Goal: Browse casually: Explore the website without a specific task or goal

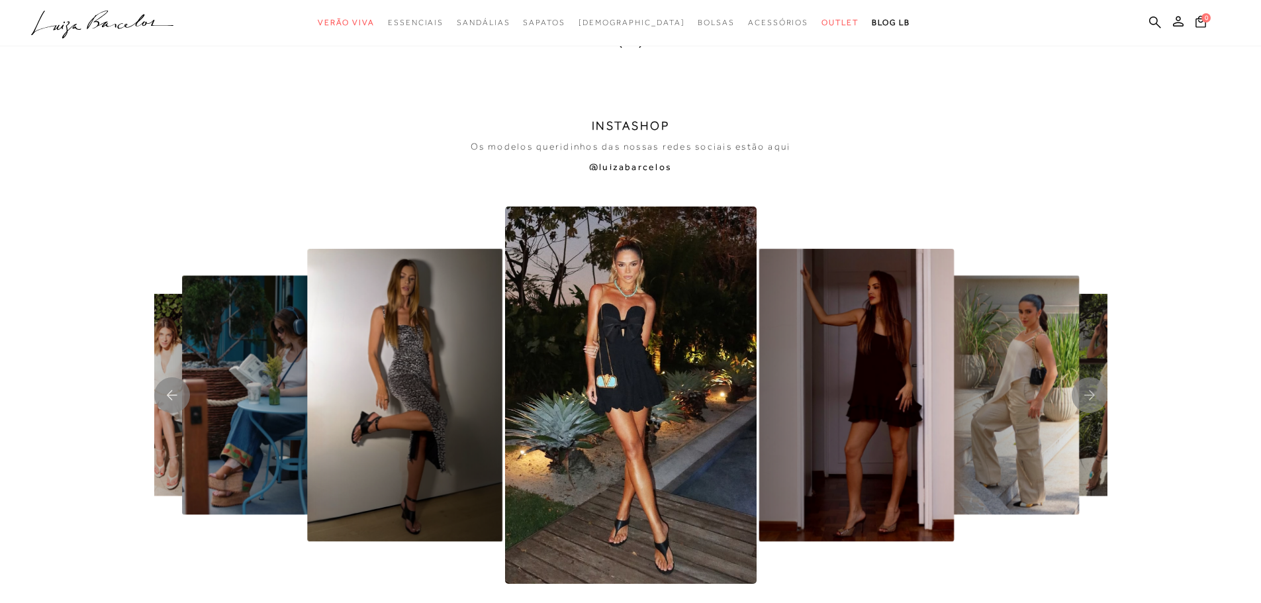
scroll to position [3045, 0]
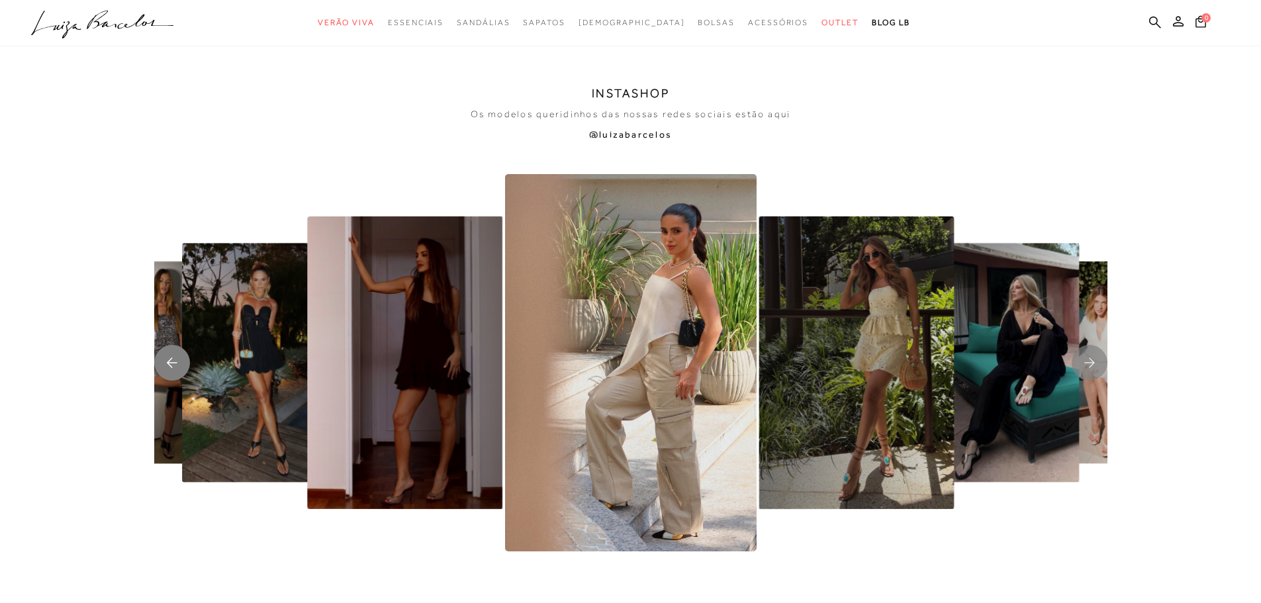
click at [169, 357] on rect "Previous slide" at bounding box center [172, 363] width 36 height 36
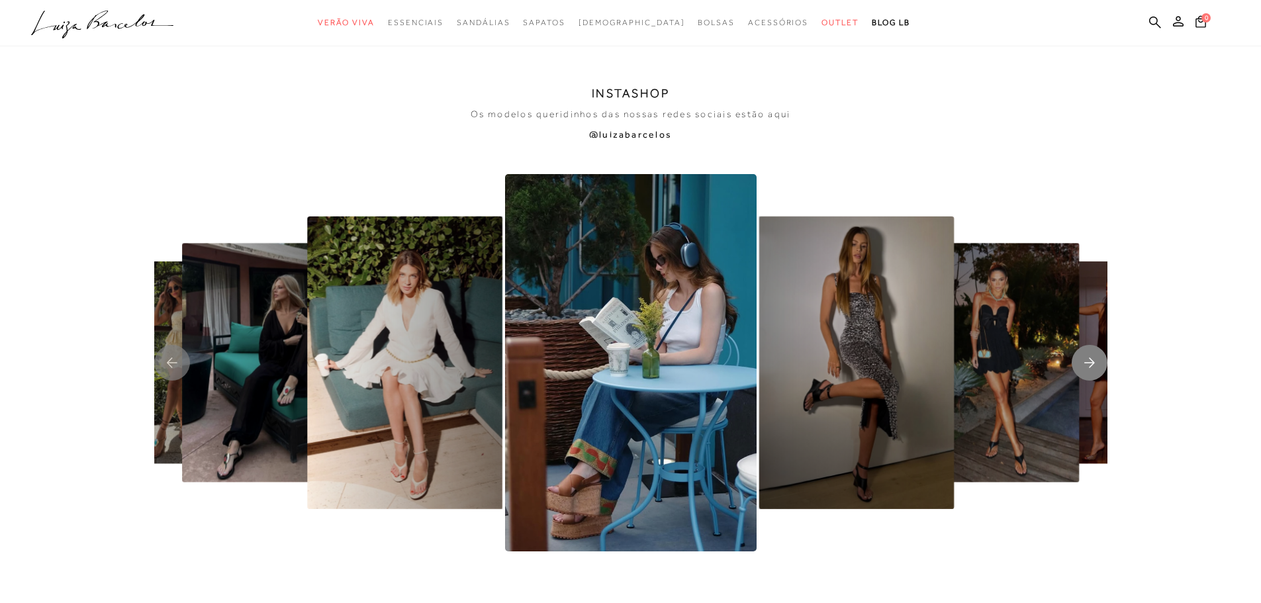
click at [1089, 363] on rect "Next slide" at bounding box center [1090, 363] width 36 height 36
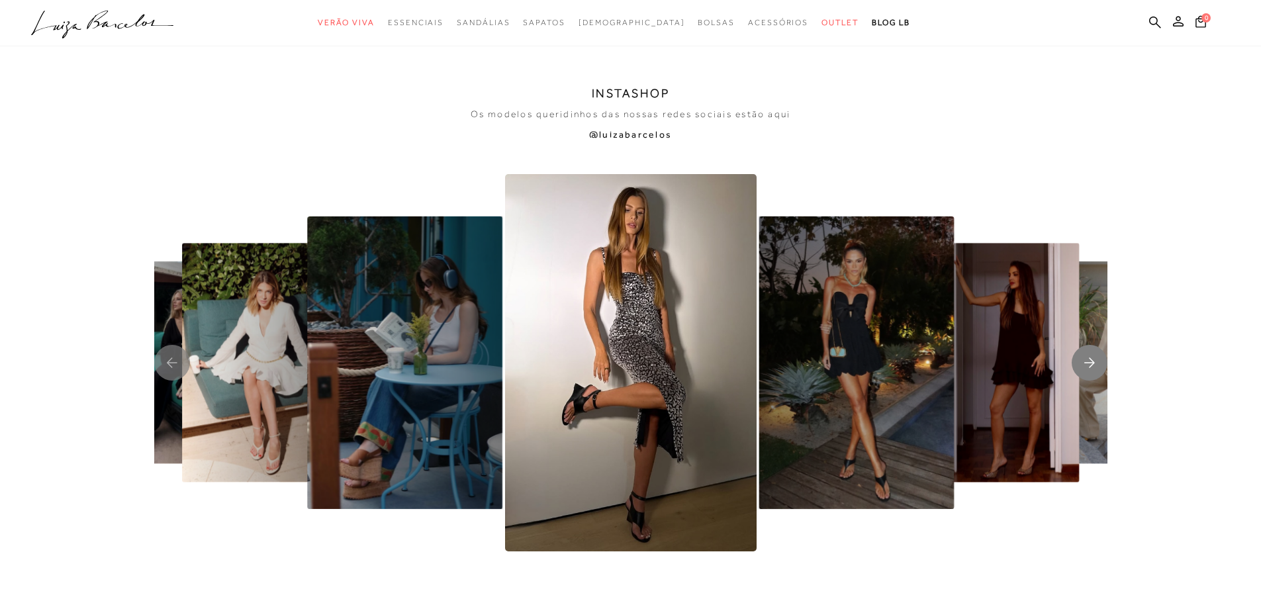
click at [1089, 363] on rect "Next slide" at bounding box center [1090, 363] width 36 height 36
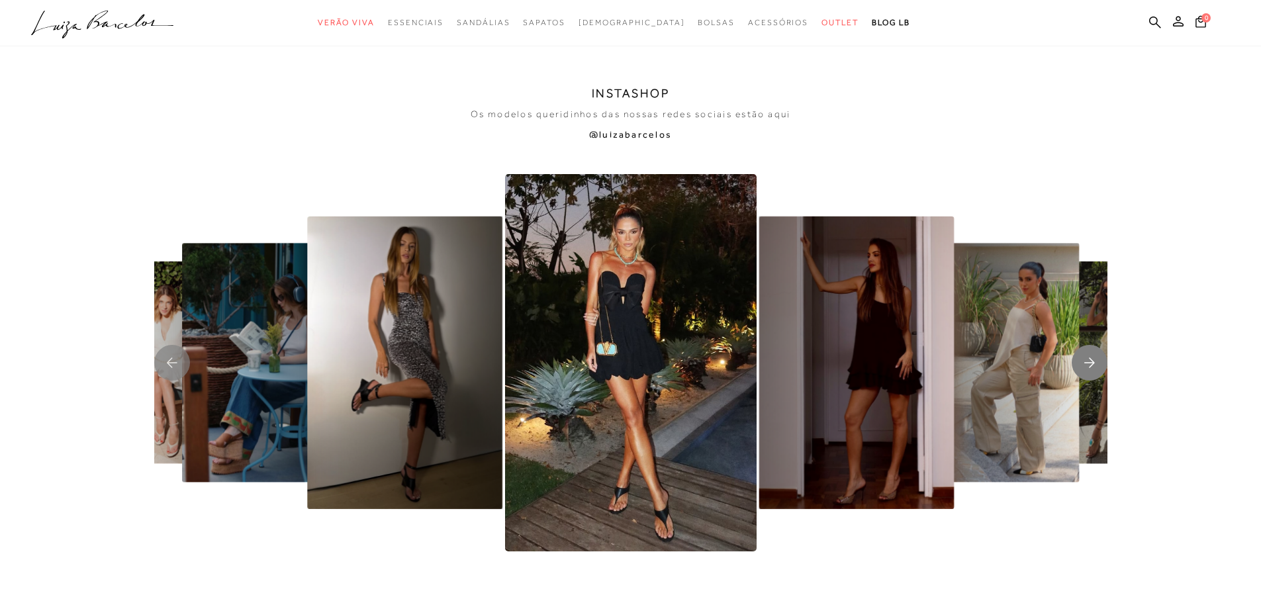
click at [1088, 369] on rect "Next slide" at bounding box center [1090, 363] width 36 height 36
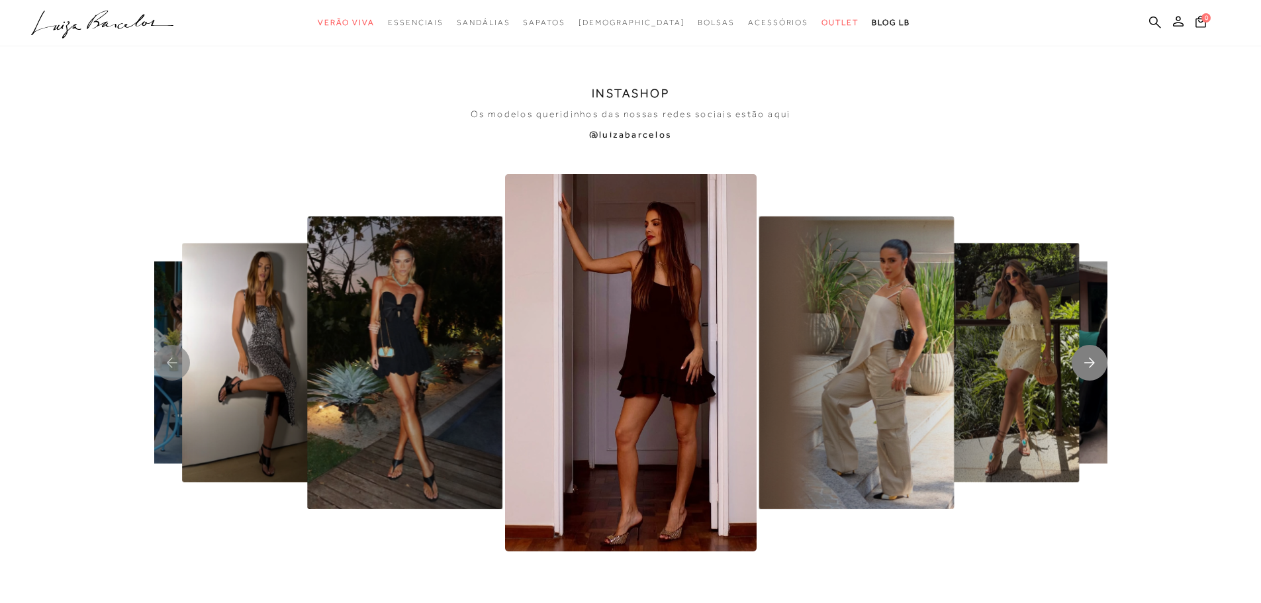
click at [1088, 369] on rect "Next slide" at bounding box center [1090, 363] width 36 height 36
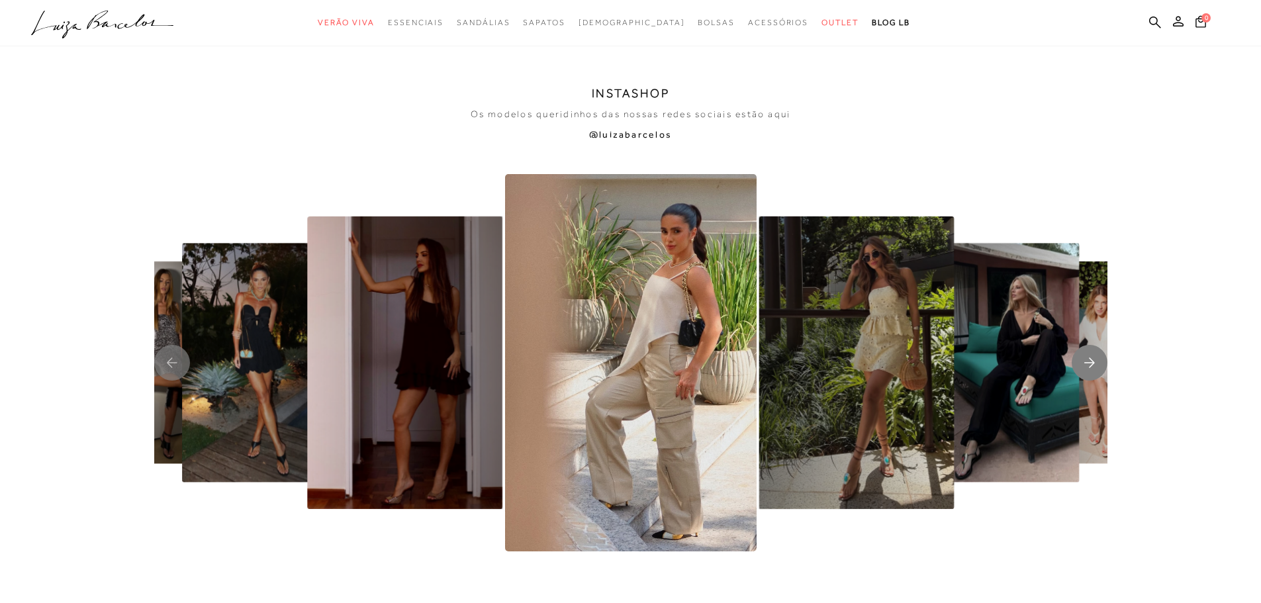
click at [1088, 369] on rect "Next slide" at bounding box center [1090, 363] width 36 height 36
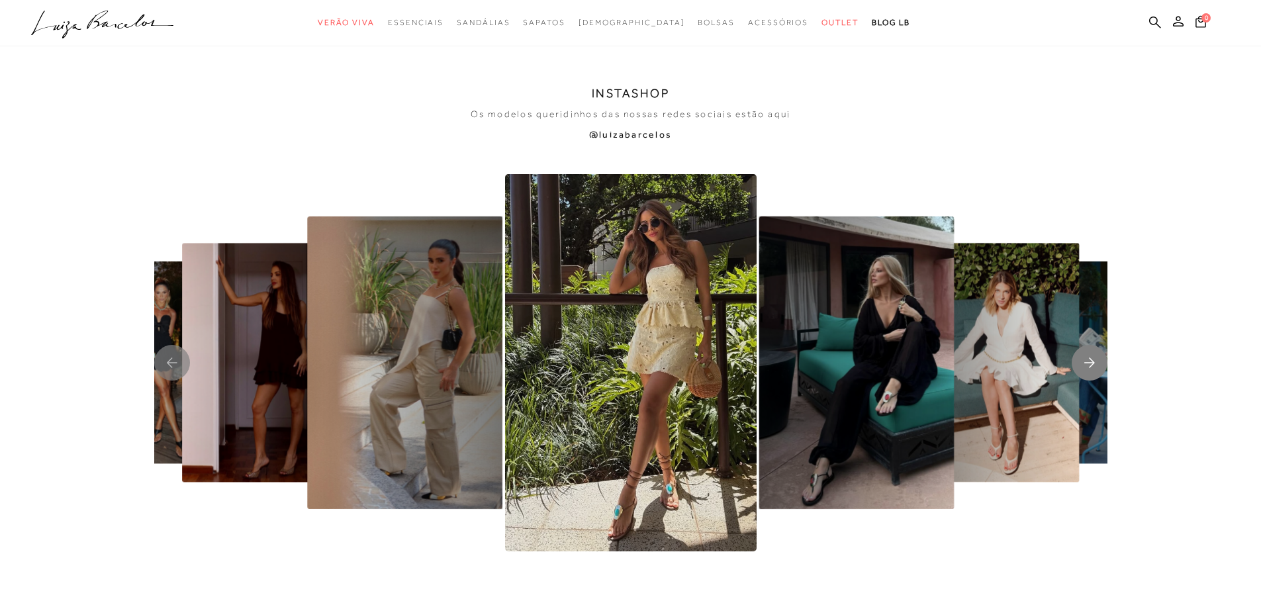
click at [1088, 369] on rect "Next slide" at bounding box center [1090, 363] width 36 height 36
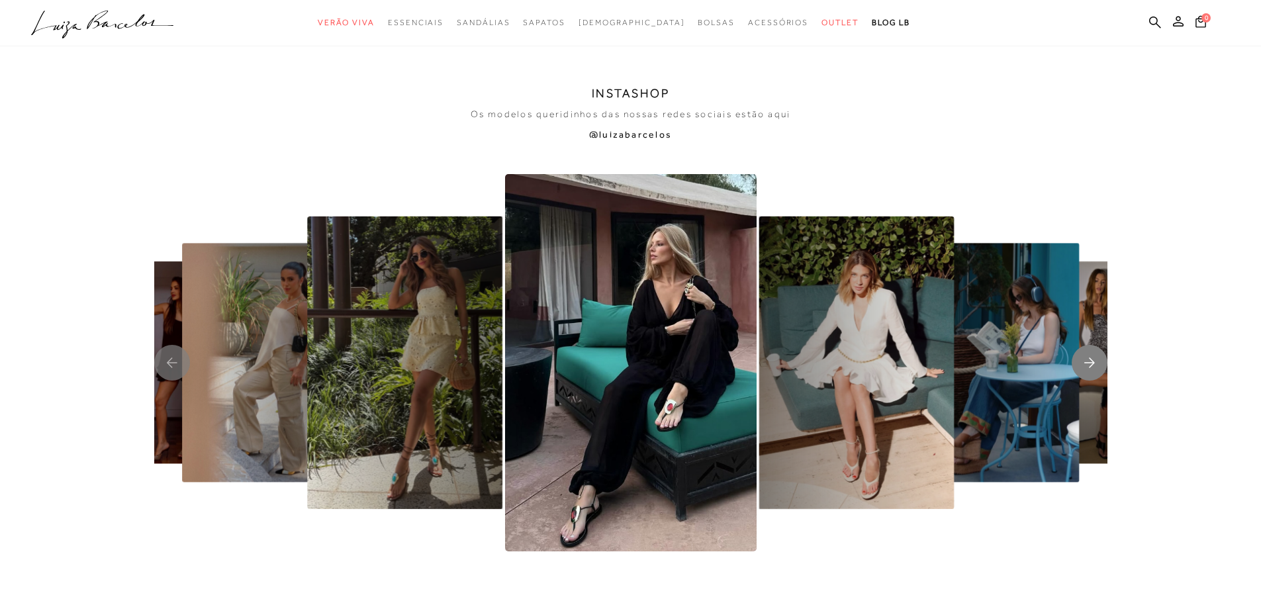
click at [1088, 369] on rect "Next slide" at bounding box center [1090, 363] width 36 height 36
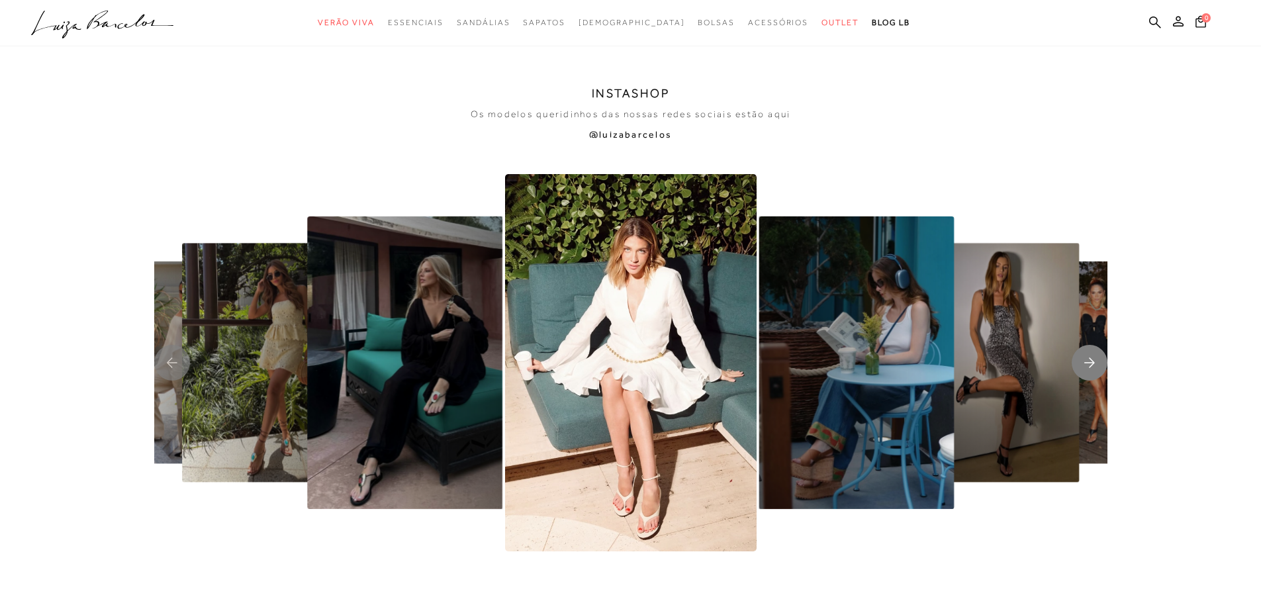
click at [1088, 369] on rect "Next slide" at bounding box center [1090, 363] width 36 height 36
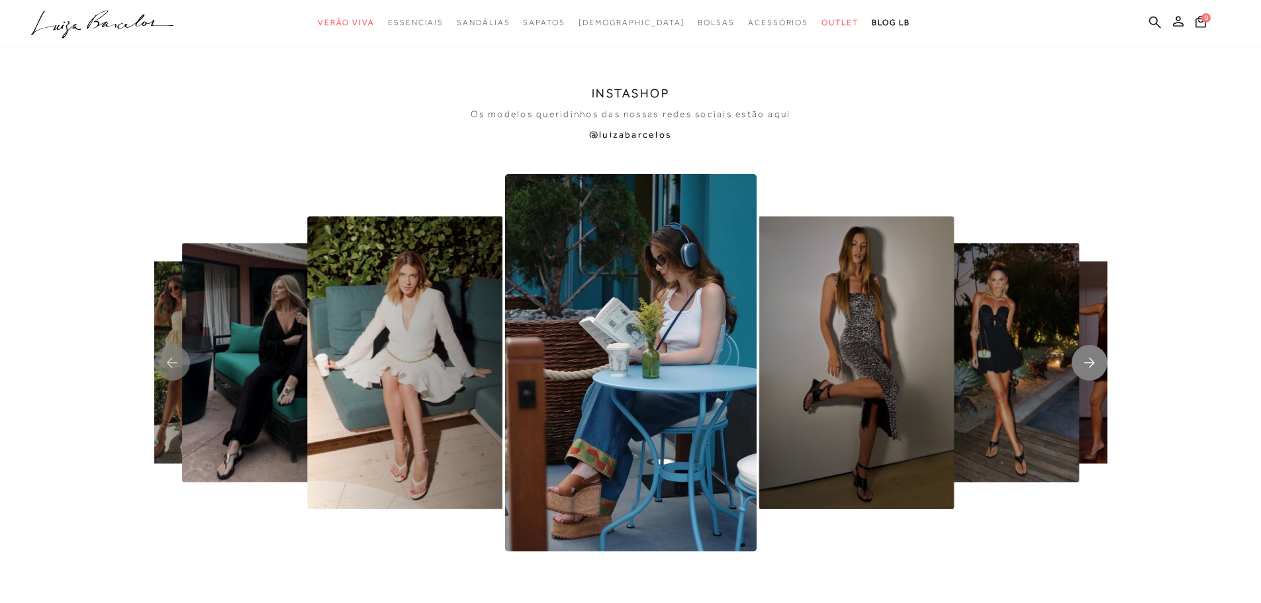
click at [1088, 369] on rect "Next slide" at bounding box center [1090, 363] width 36 height 36
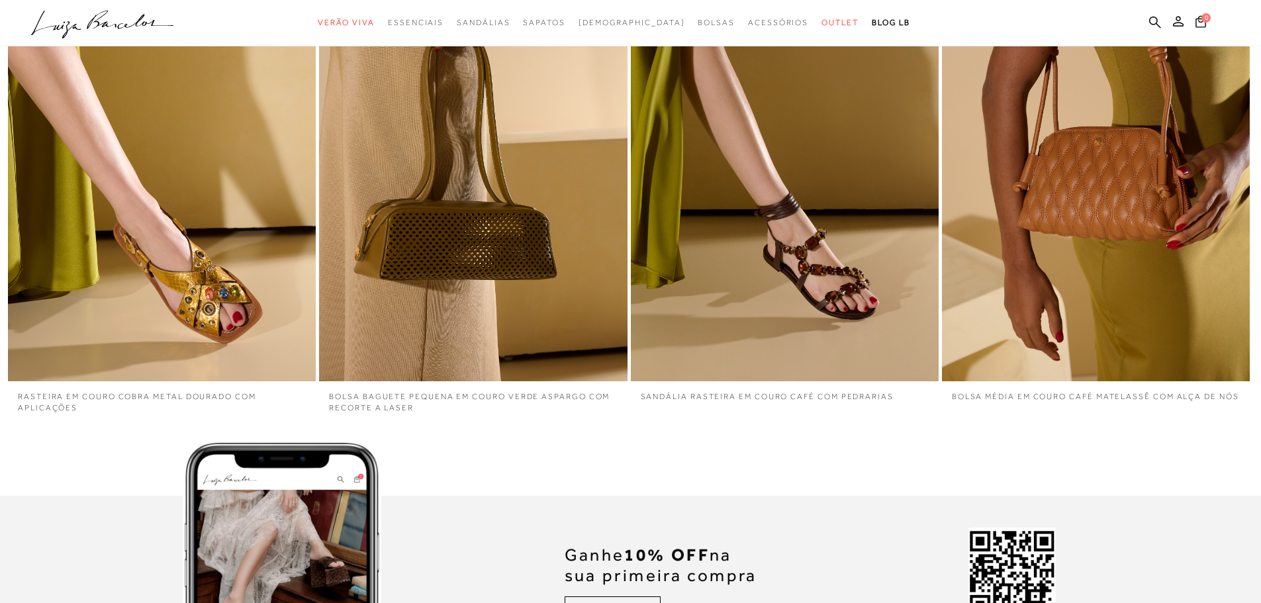
scroll to position [3641, 0]
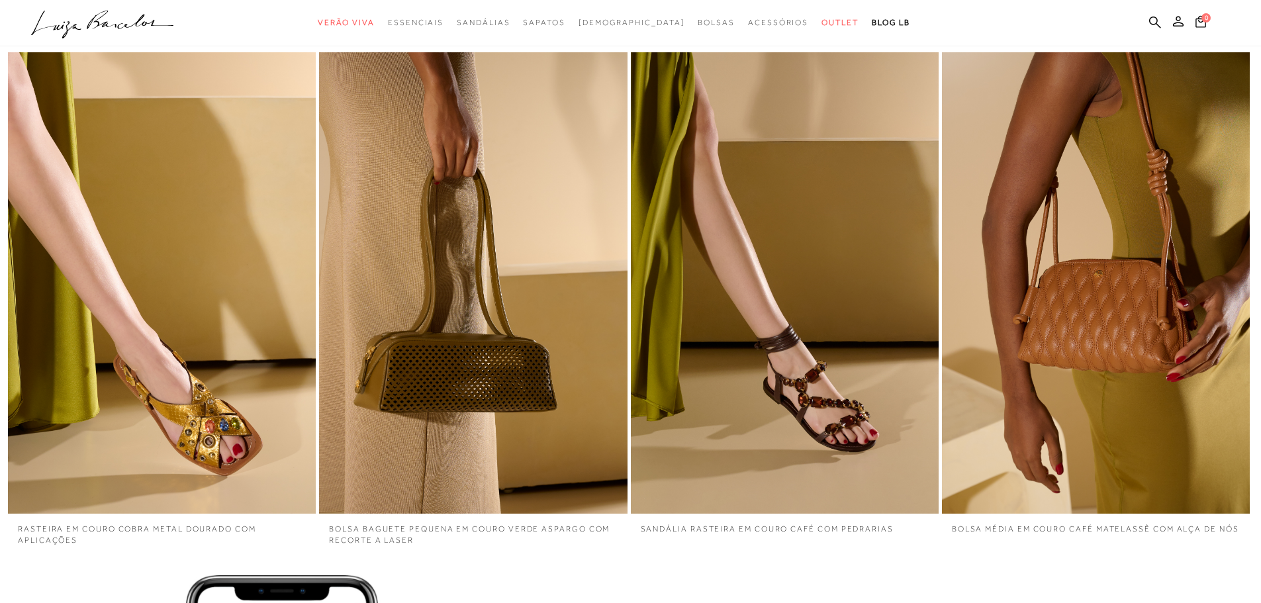
click at [1124, 293] on img "4 / 4" at bounding box center [1096, 282] width 308 height 461
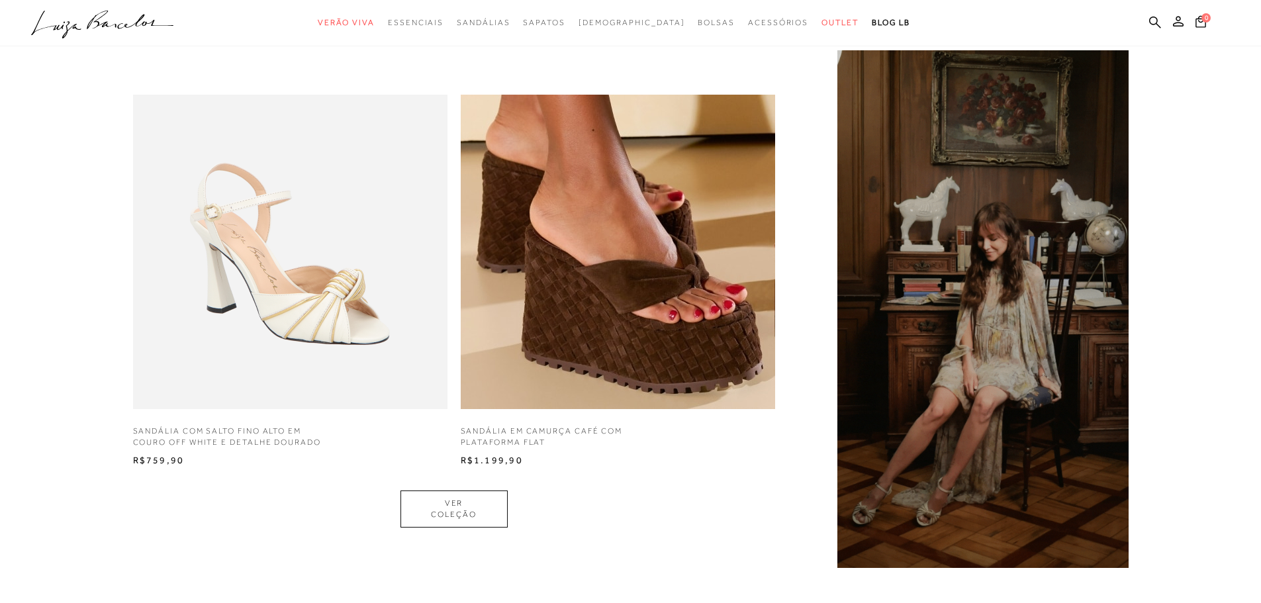
scroll to position [1125, 0]
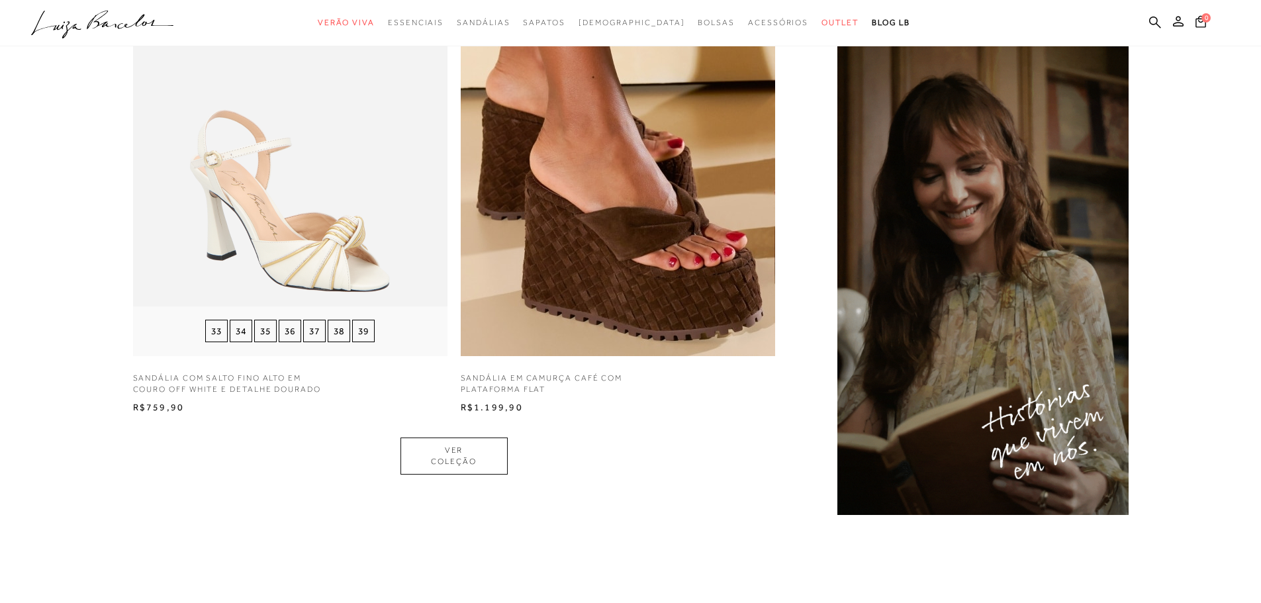
click at [340, 218] on img at bounding box center [290, 199] width 314 height 314
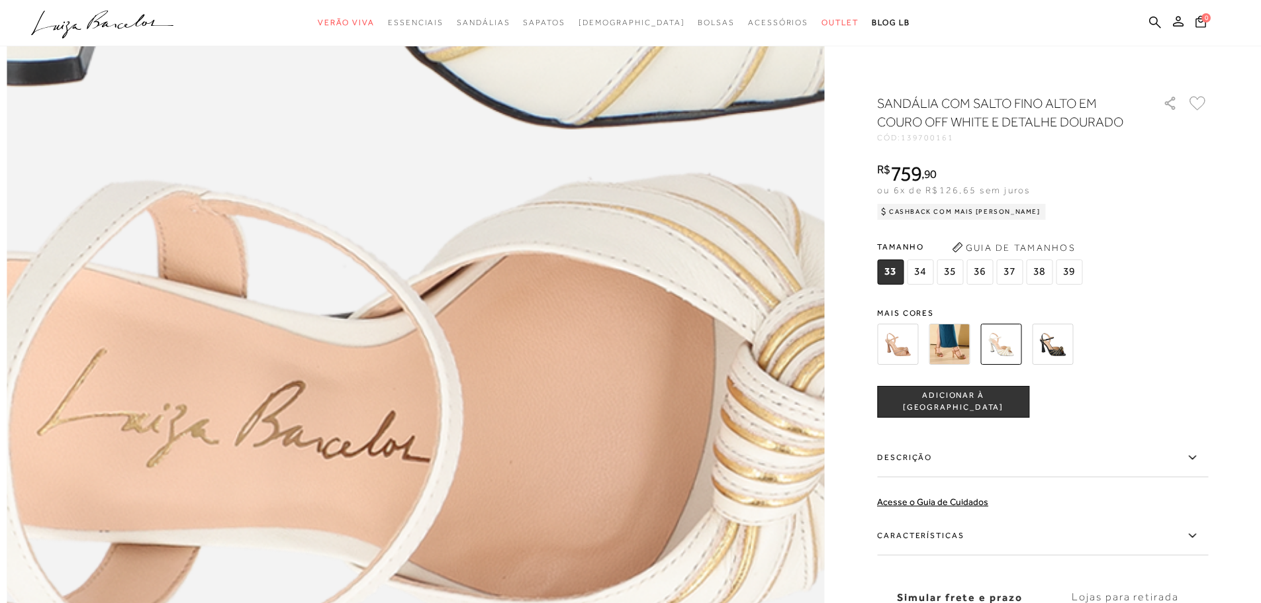
scroll to position [1721, 0]
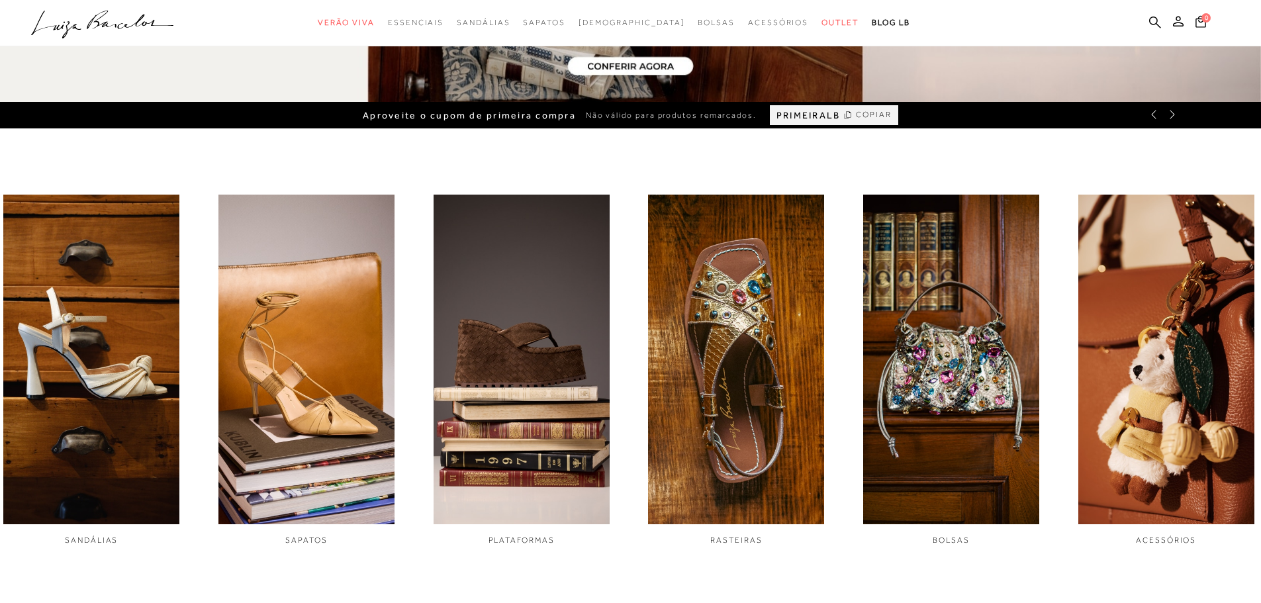
scroll to position [530, 0]
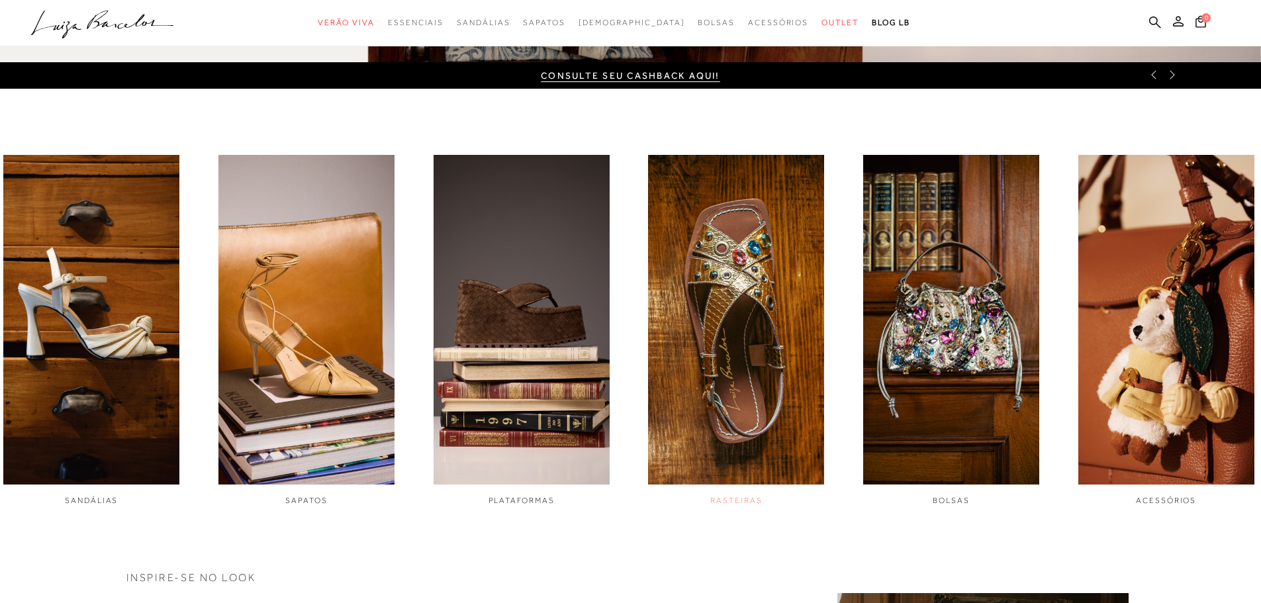
click at [757, 403] on img "4 / 6" at bounding box center [736, 320] width 176 height 330
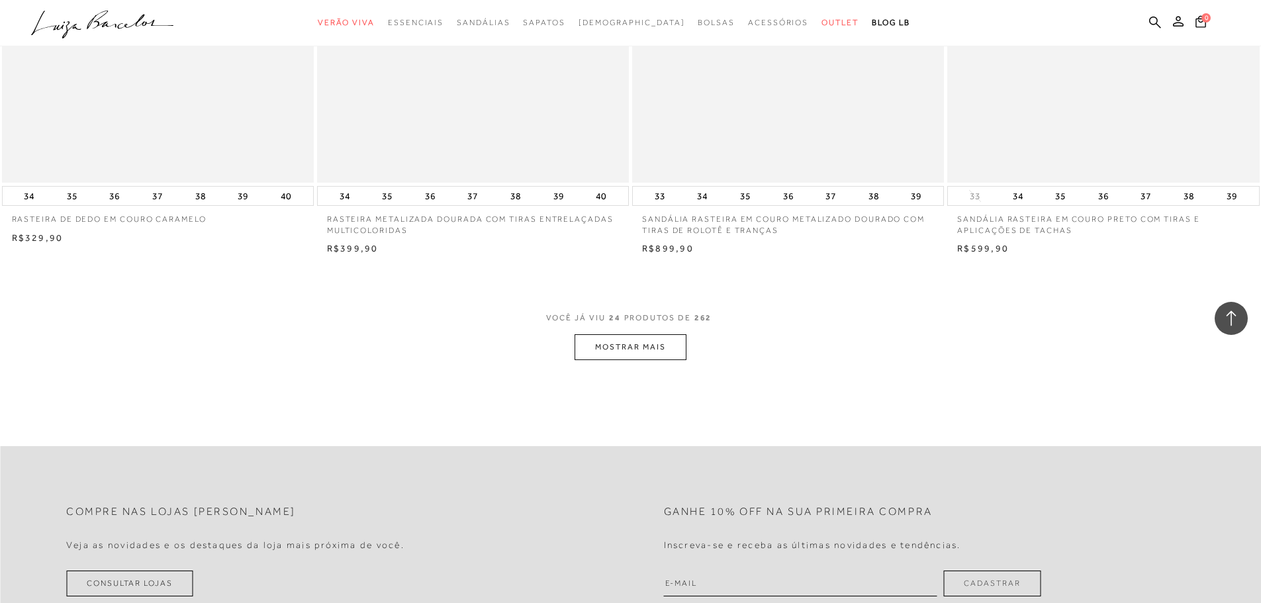
scroll to position [3178, 0]
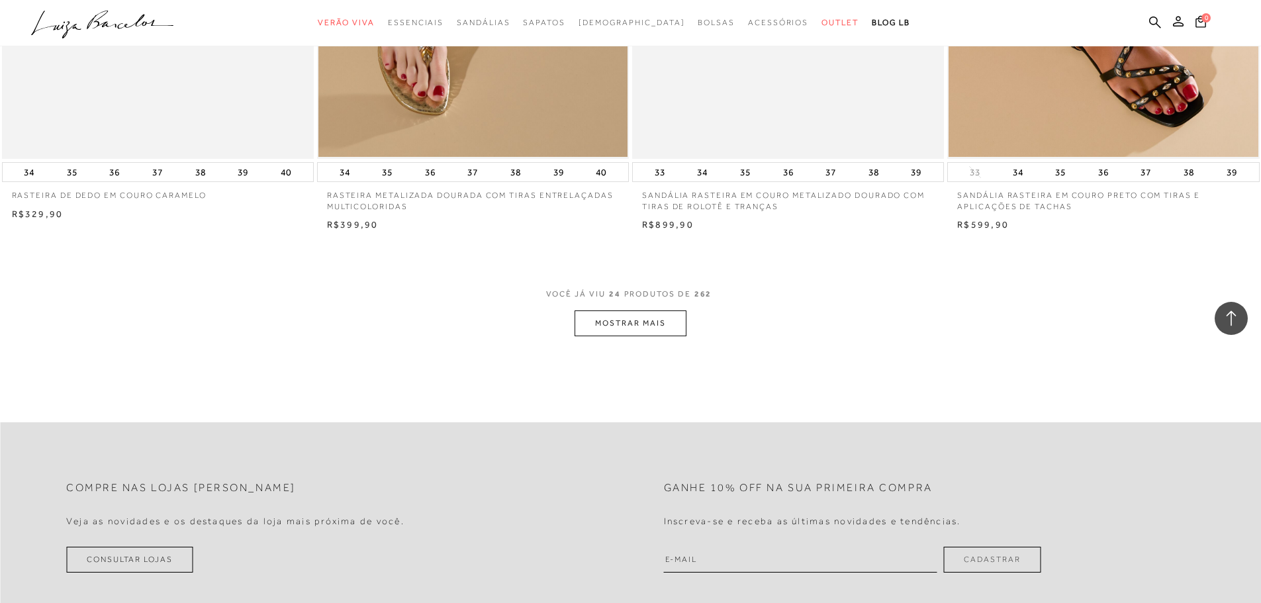
click at [656, 327] on button "MOSTRAR MAIS" at bounding box center [630, 323] width 111 height 26
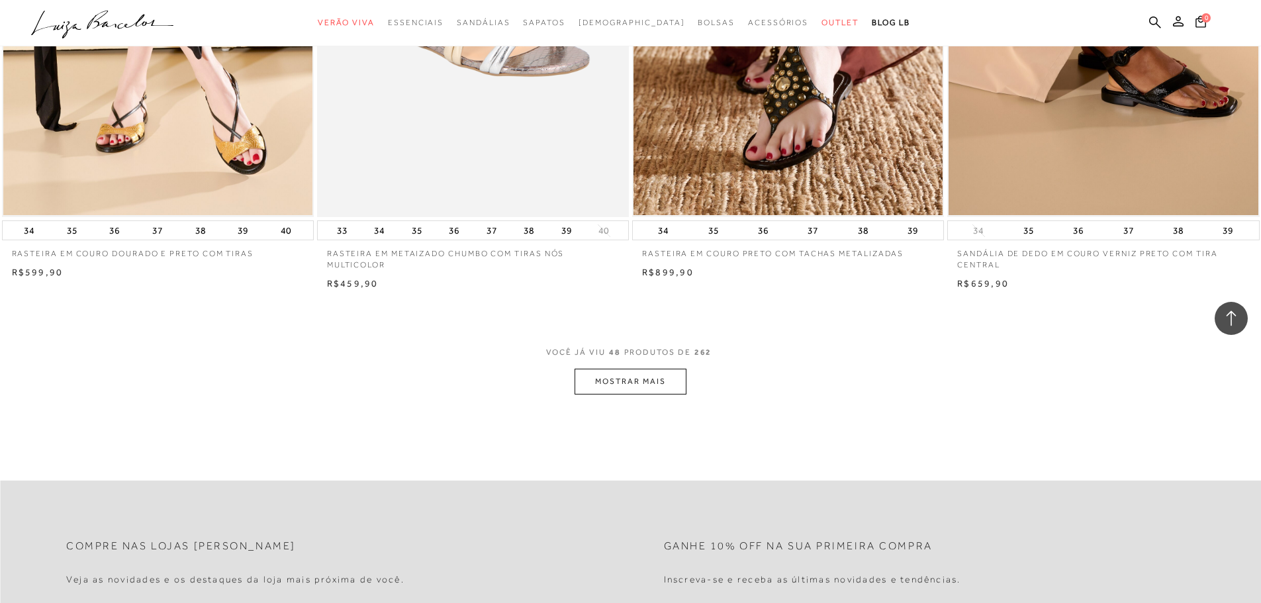
scroll to position [6488, 0]
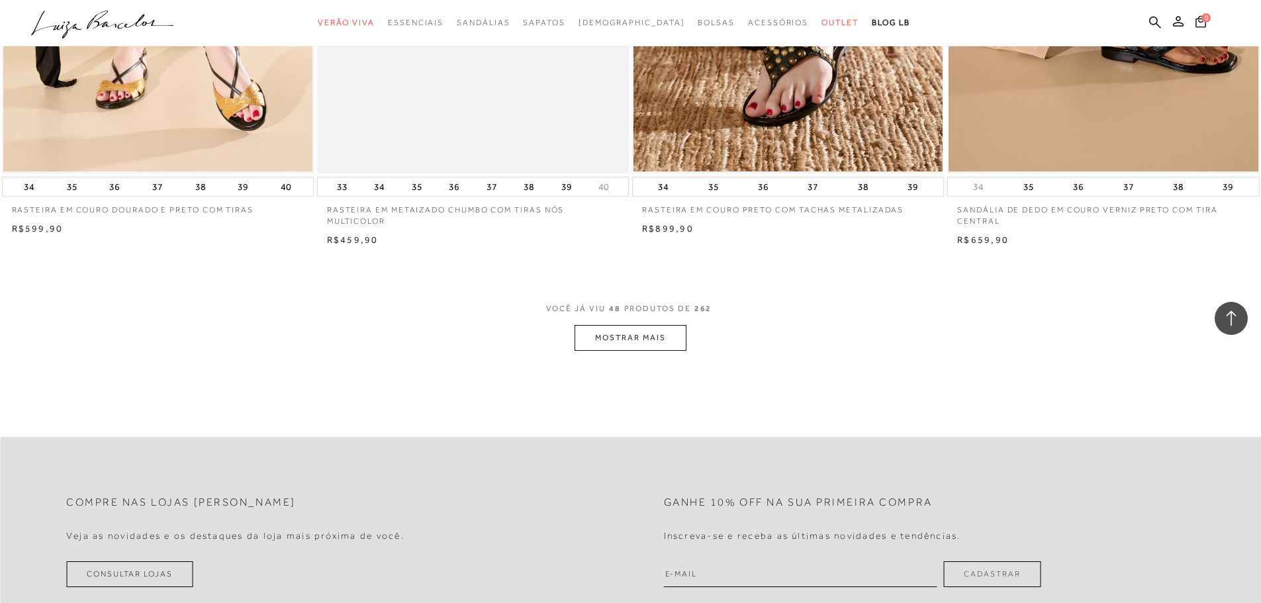
click at [612, 342] on button "MOSTRAR MAIS" at bounding box center [630, 338] width 111 height 26
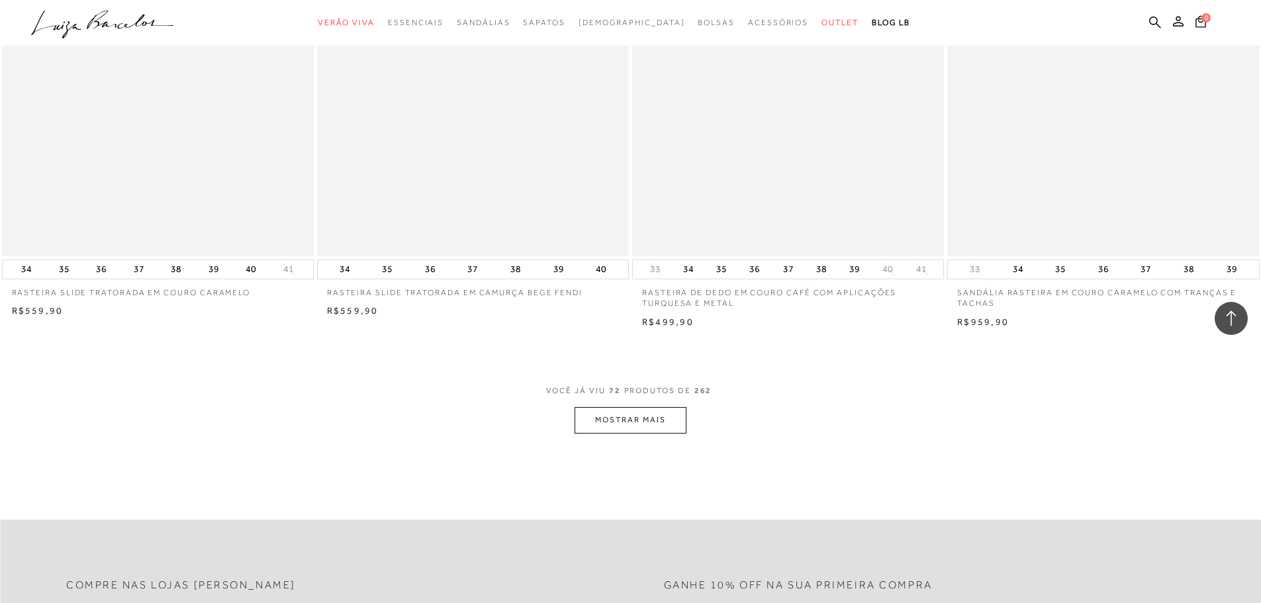
scroll to position [9731, 0]
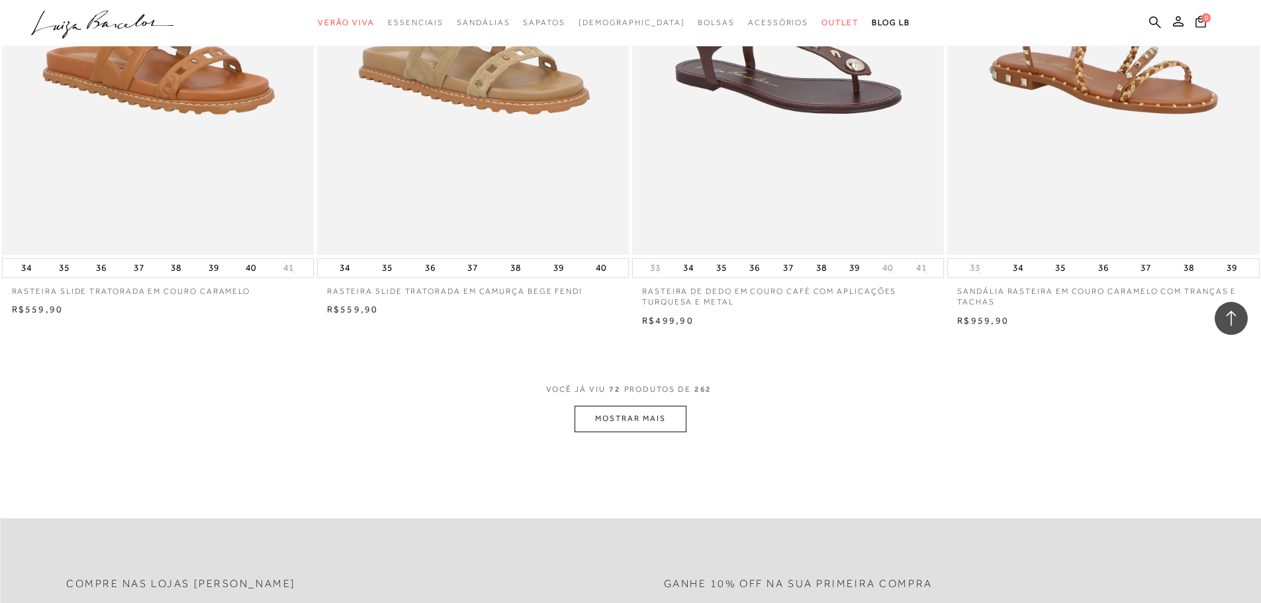
click at [639, 423] on button "MOSTRAR MAIS" at bounding box center [630, 419] width 111 height 26
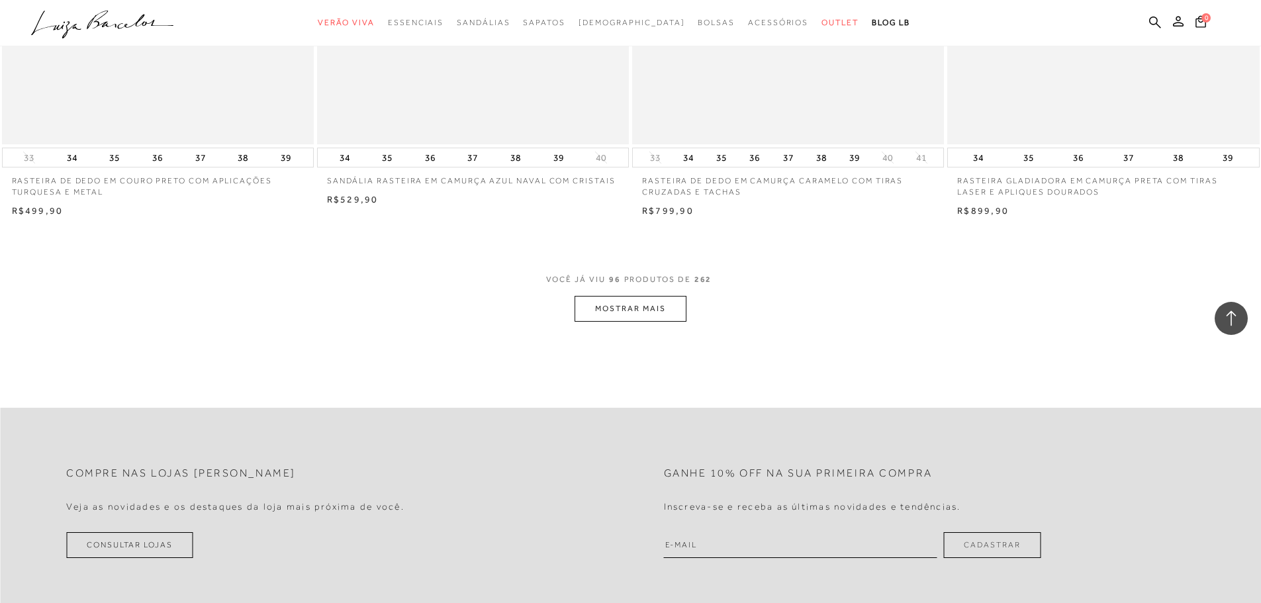
scroll to position [13174, 0]
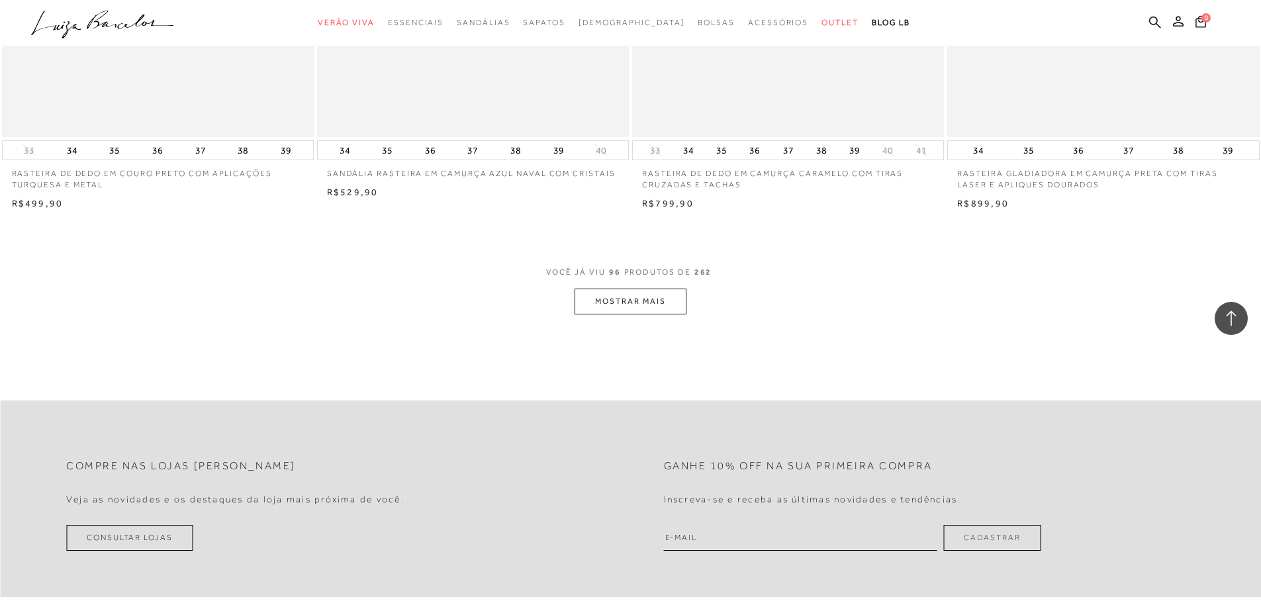
click at [665, 305] on button "MOSTRAR MAIS" at bounding box center [630, 302] width 111 height 26
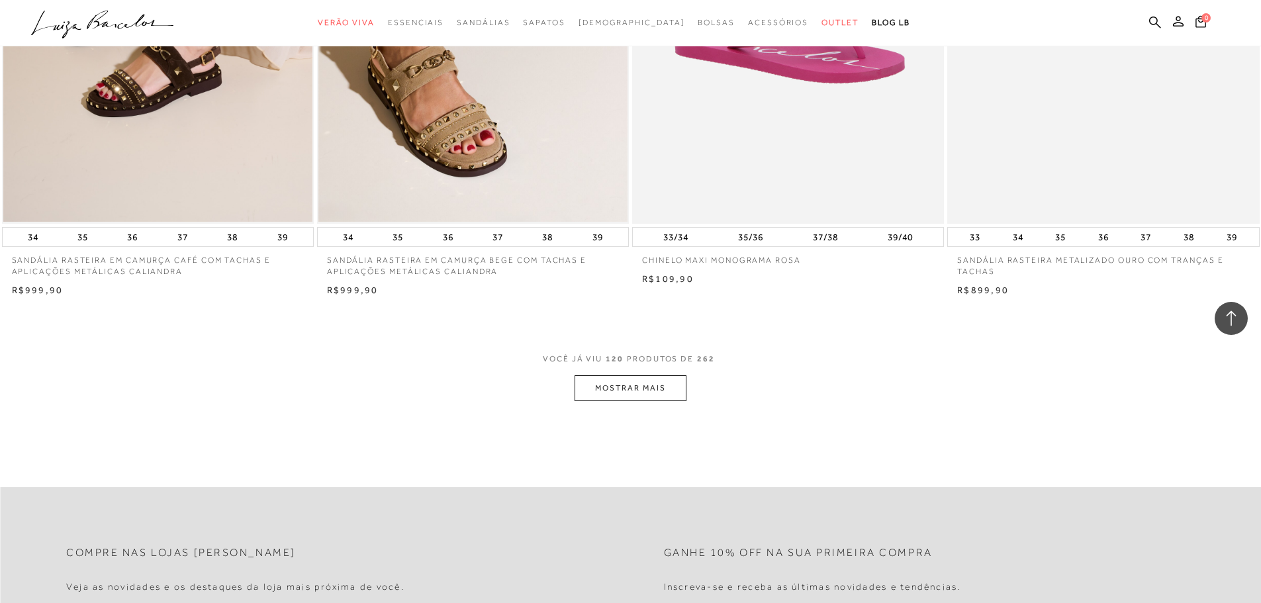
scroll to position [16417, 0]
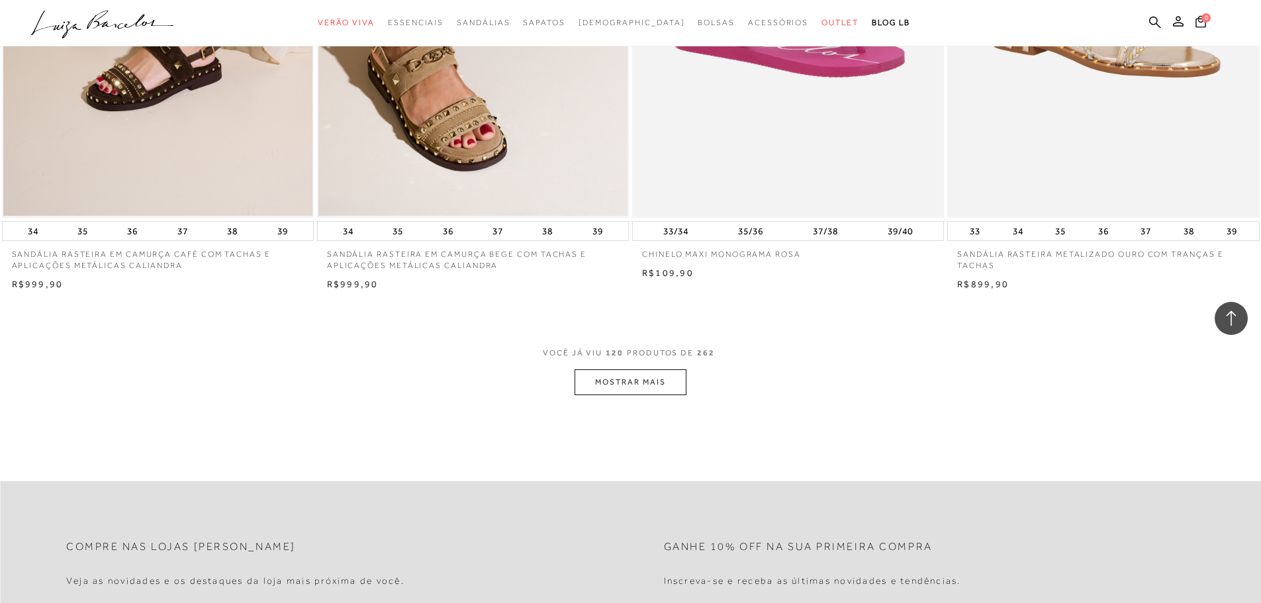
click at [634, 381] on button "MOSTRAR MAIS" at bounding box center [630, 382] width 111 height 26
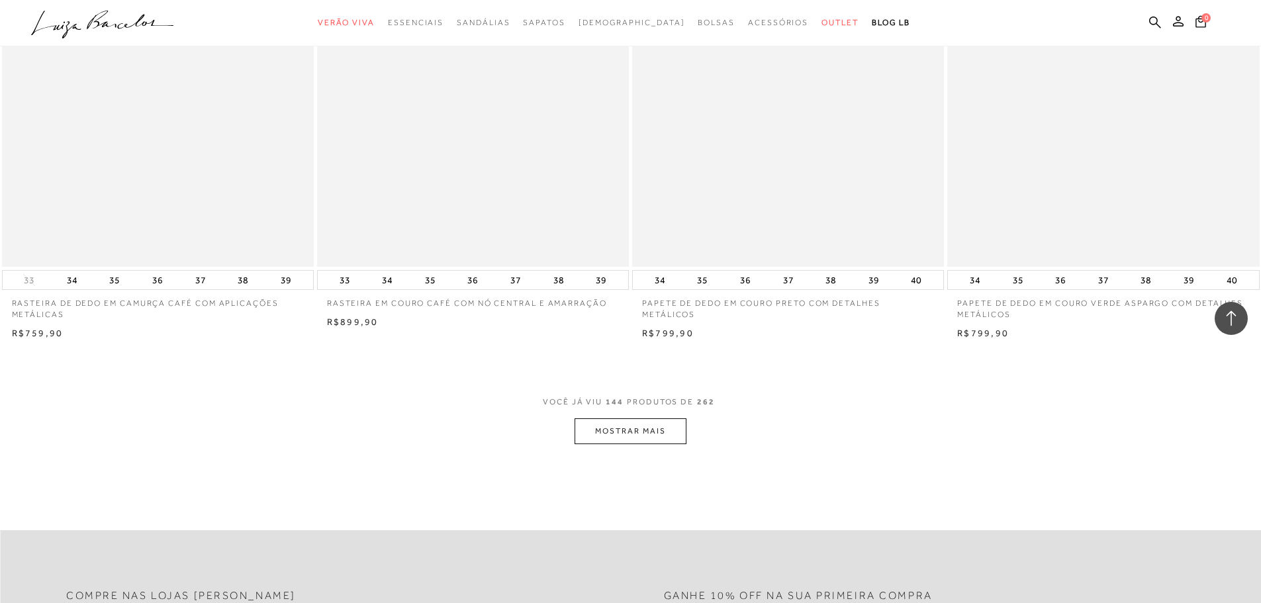
scroll to position [19727, 0]
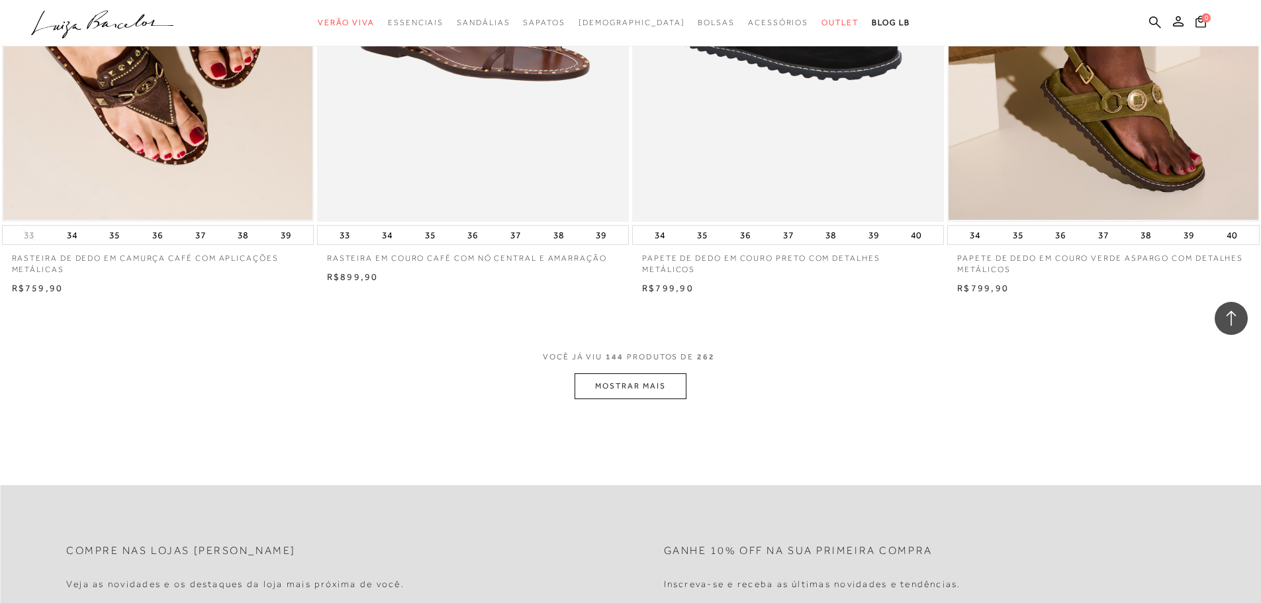
click at [658, 381] on button "MOSTRAR MAIS" at bounding box center [630, 386] width 111 height 26
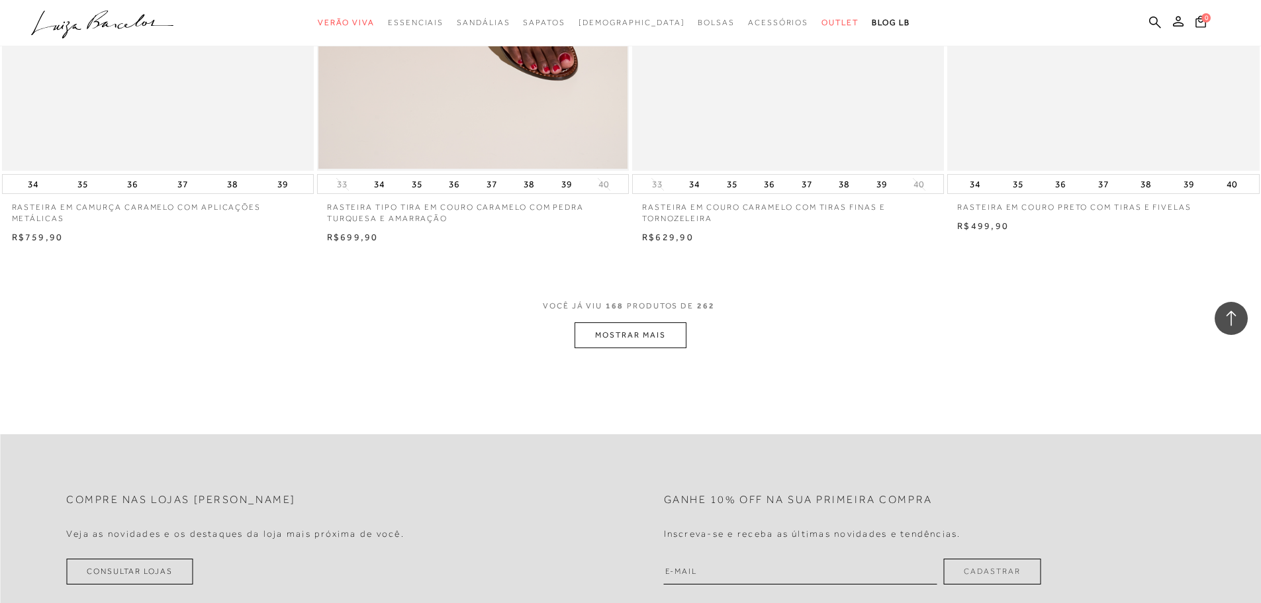
scroll to position [23104, 0]
click at [641, 342] on button "MOSTRAR MAIS" at bounding box center [630, 335] width 111 height 26
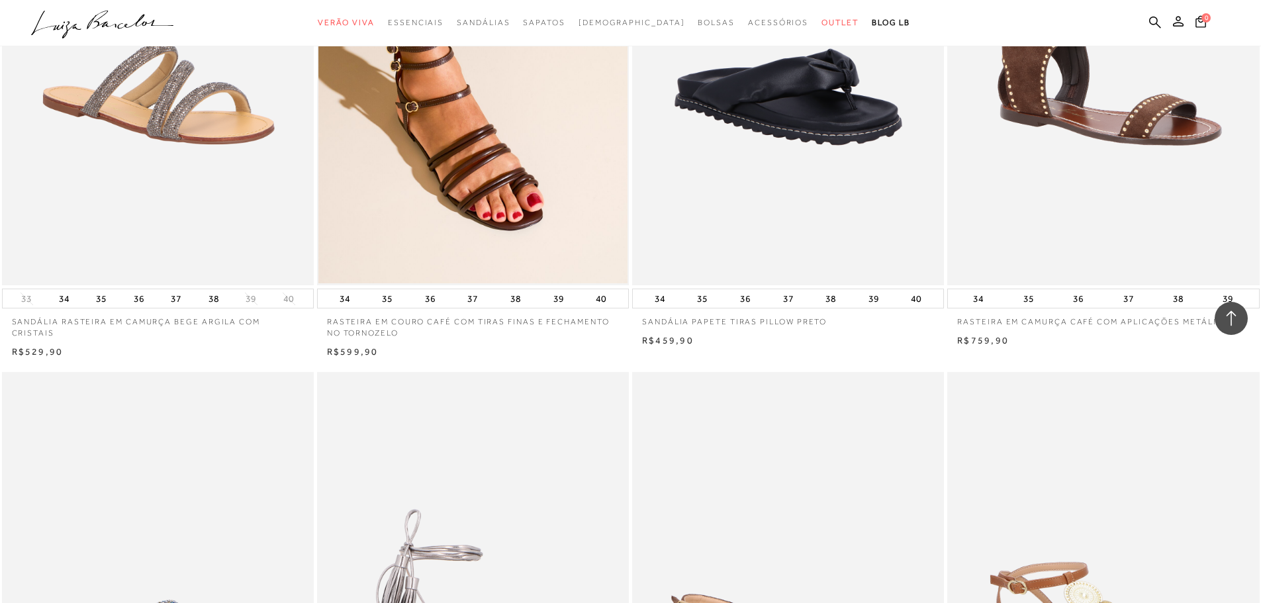
scroll to position [24295, 0]
